Goal: Information Seeking & Learning: Learn about a topic

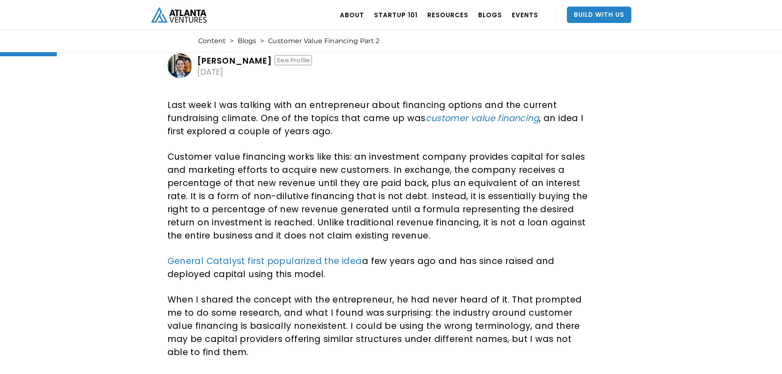
scroll to position [123, 0]
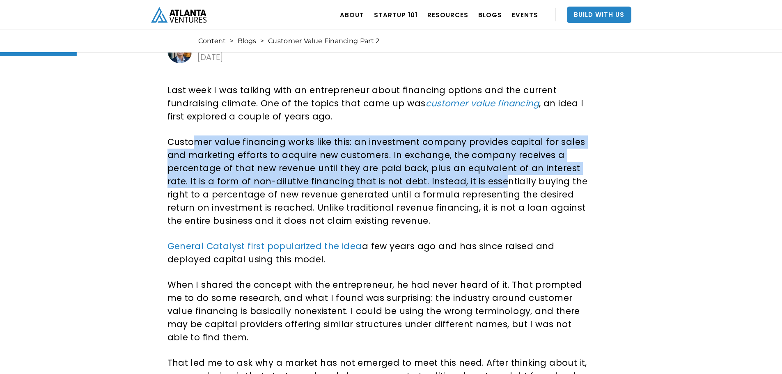
drag, startPoint x: 199, startPoint y: 144, endPoint x: 471, endPoint y: 178, distance: 274.2
click at [477, 179] on p "Customer value financing works like this: an investment company provides capita…" at bounding box center [379, 181] width 424 height 92
click at [422, 156] on p "Customer value financing works like this: an investment company provides capita…" at bounding box center [379, 181] width 424 height 92
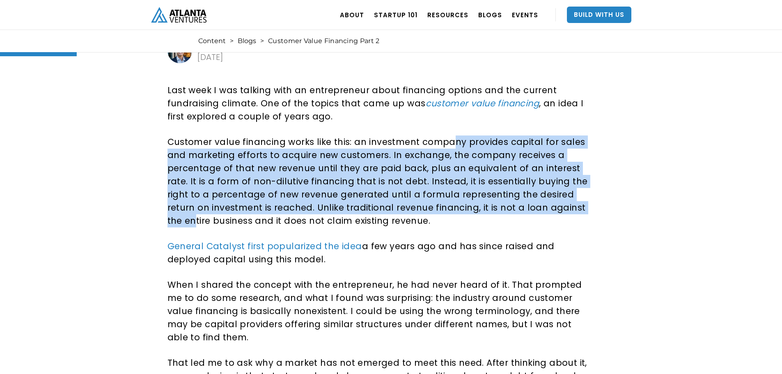
drag, startPoint x: 464, startPoint y: 134, endPoint x: 549, endPoint y: 197, distance: 105.8
click at [562, 202] on div "Last week I was talking with an entrepreneur about financing options and the cu…" at bounding box center [379, 345] width 424 height 540
click at [522, 187] on p "Customer value financing works like this: an investment company provides capita…" at bounding box center [379, 181] width 424 height 92
click at [401, 185] on p "Customer value financing works like this: an investment company provides capita…" at bounding box center [379, 181] width 424 height 92
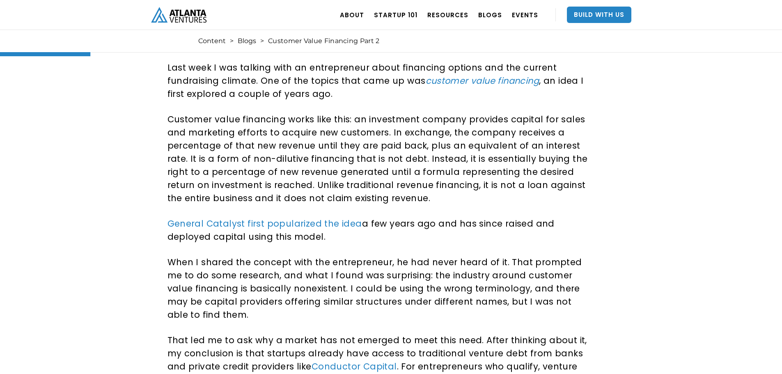
scroll to position [164, 0]
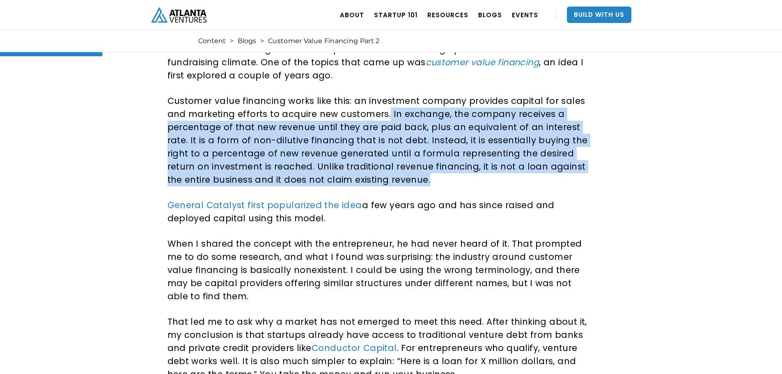
drag, startPoint x: 405, startPoint y: 122, endPoint x: 521, endPoint y: 182, distance: 130.7
click at [521, 182] on p "Customer value financing works like this: an investment company provides capita…" at bounding box center [379, 140] width 424 height 92
drag, startPoint x: 295, startPoint y: 160, endPoint x: 217, endPoint y: 115, distance: 89.2
click at [217, 117] on p "Customer value financing works like this: an investment company provides capita…" at bounding box center [379, 140] width 424 height 92
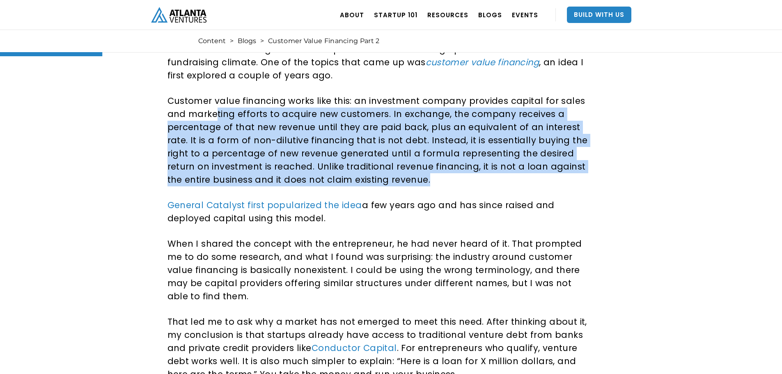
click at [217, 115] on p "Customer value financing works like this: an investment company provides capita…" at bounding box center [379, 140] width 424 height 92
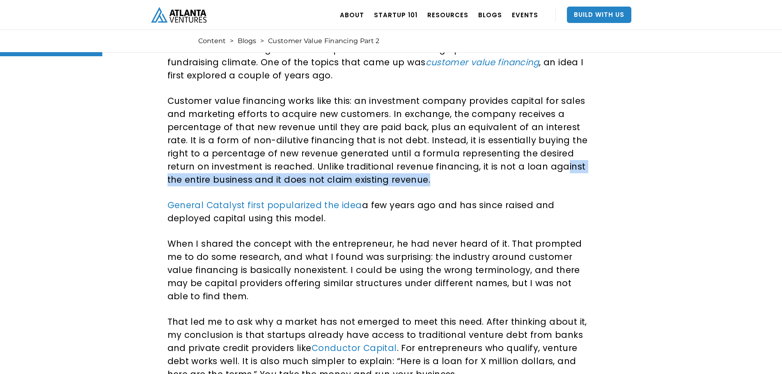
drag, startPoint x: 217, startPoint y: 115, endPoint x: 516, endPoint y: 171, distance: 303.5
click at [516, 171] on p "Customer value financing works like this: an investment company provides capita…" at bounding box center [379, 140] width 424 height 92
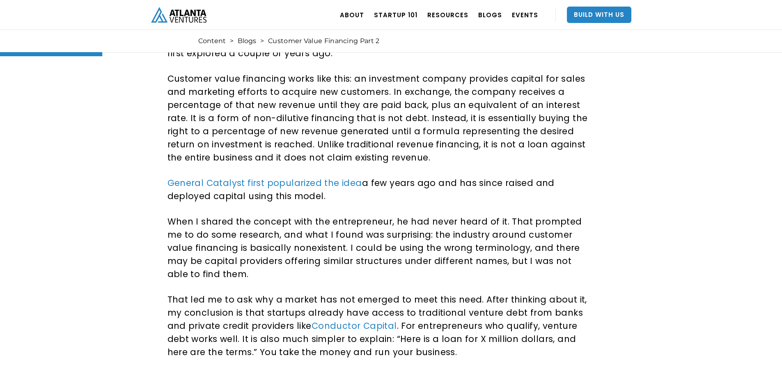
scroll to position [205, 0]
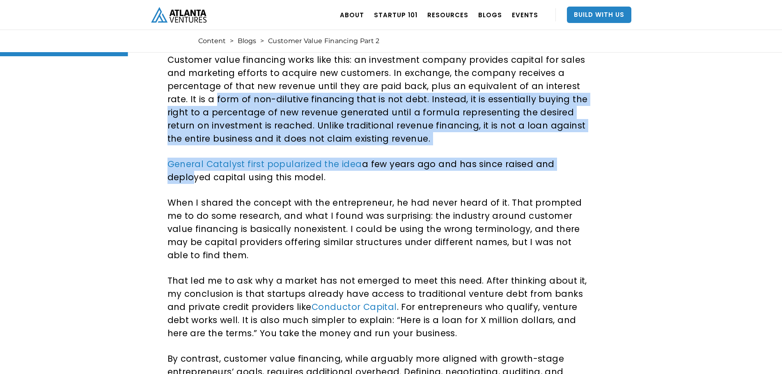
drag, startPoint x: 196, startPoint y: 94, endPoint x: 581, endPoint y: 167, distance: 392.1
click at [570, 165] on div "Last week I was talking with an entrepreneur about financing options and the cu…" at bounding box center [379, 263] width 424 height 540
click at [570, 132] on p "Customer value financing works like this: an investment company provides capita…" at bounding box center [379, 99] width 424 height 92
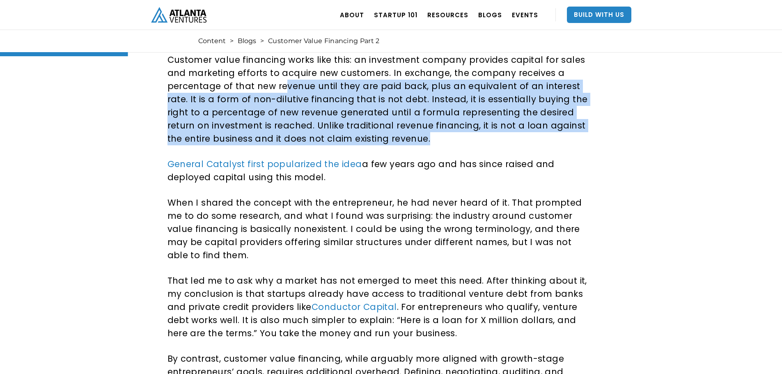
drag, startPoint x: 295, startPoint y: 88, endPoint x: 508, endPoint y: 141, distance: 219.3
click at [508, 141] on p "Customer value financing works like this: an investment company provides capita…" at bounding box center [379, 99] width 424 height 92
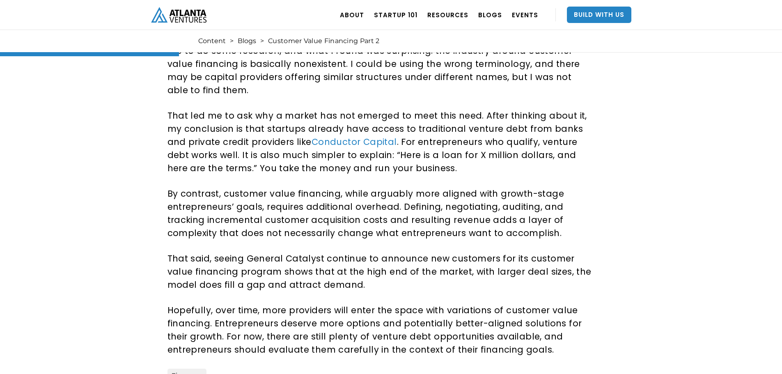
scroll to position [492, 0]
